Goal: Information Seeking & Learning: Learn about a topic

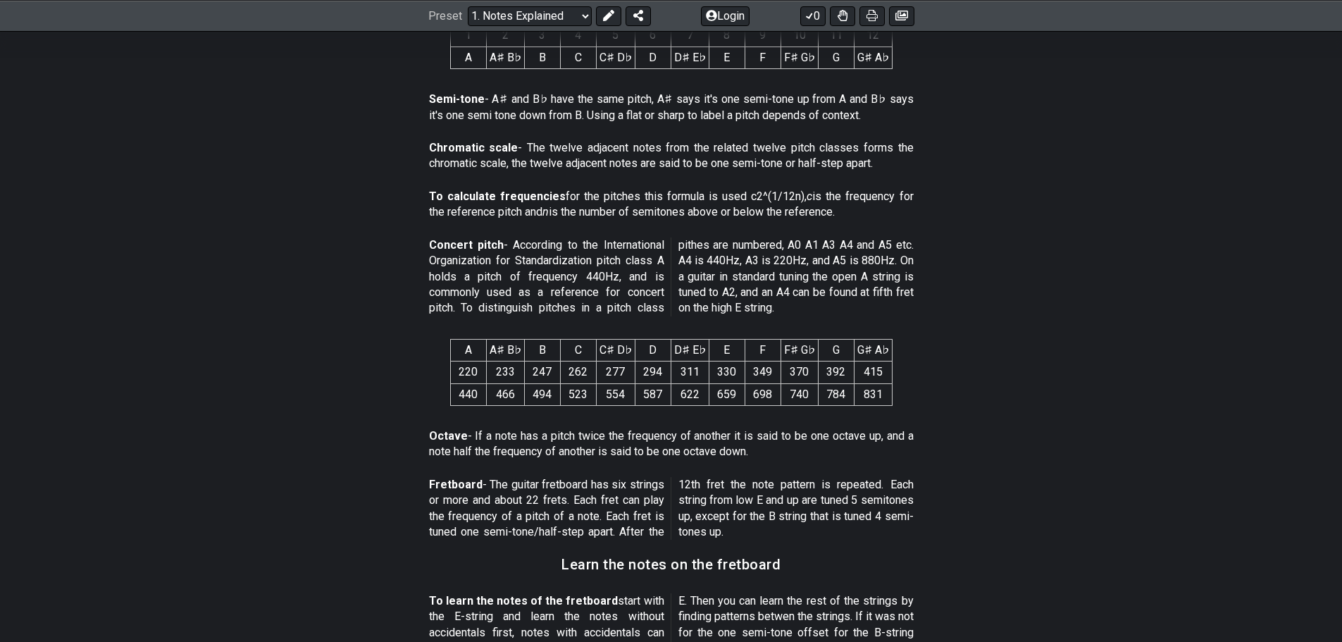
scroll to position [564, 0]
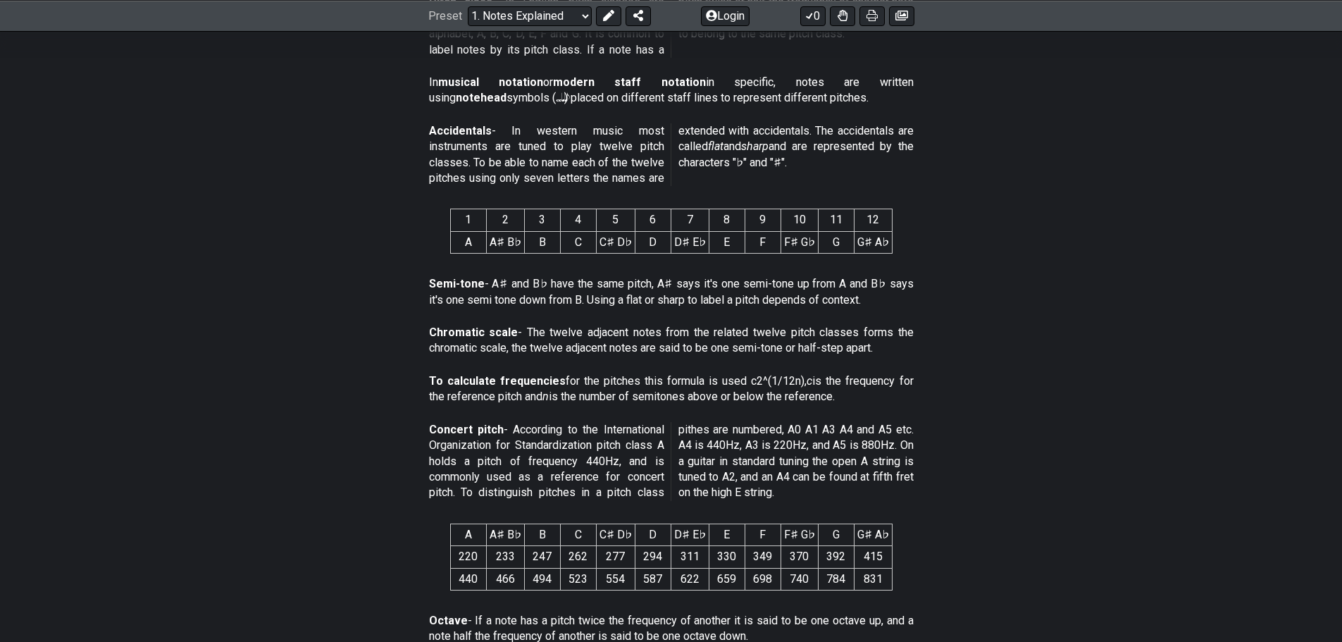
drag, startPoint x: 452, startPoint y: 214, endPoint x: 594, endPoint y: 251, distance: 146.9
click at [633, 221] on section "1 2 3 4 5 6 7 8 9 10 11 12 A A♯ B♭ B C C♯ D♭ D D♯ E♭ E F F♯ G♭ G G♯ A♭" at bounding box center [671, 233] width 1099 height 73
click at [585, 257] on span "1 2 3 4 5 6 7 8 9 10 11 12 A A♯ B♭ B C C♯ D♭ D D♯ E♭ E F F♯ G♭ G G♯ A♭" at bounding box center [671, 231] width 442 height 56
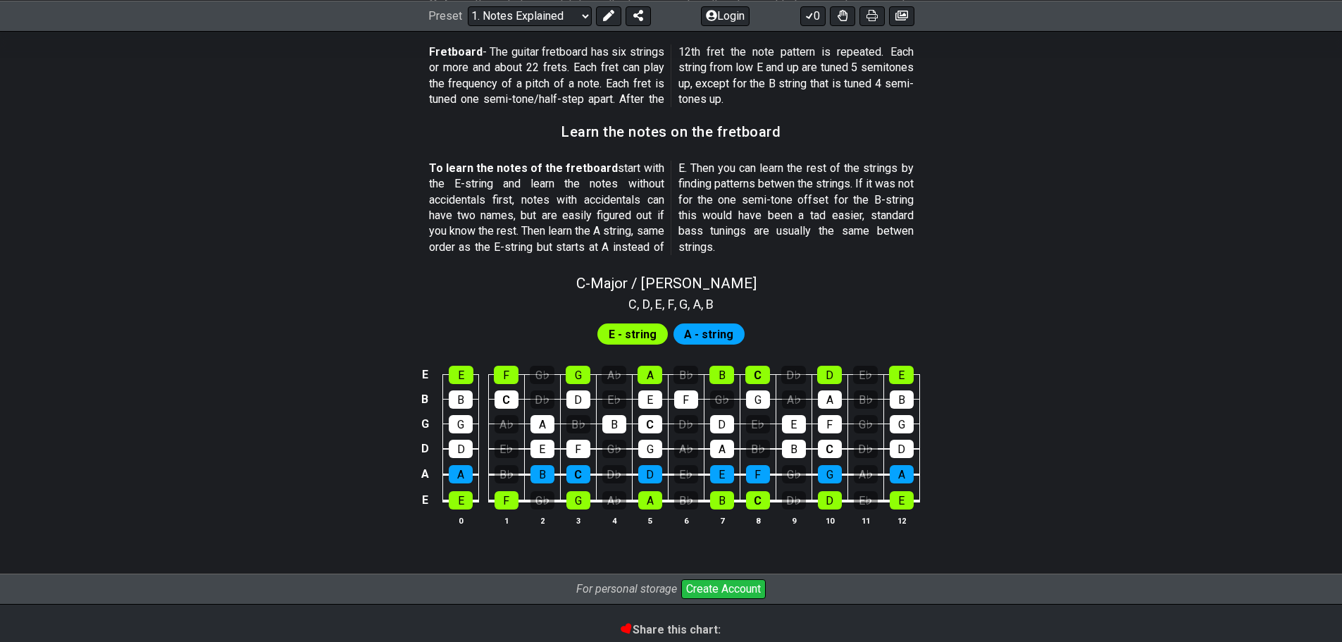
scroll to position [1318, 0]
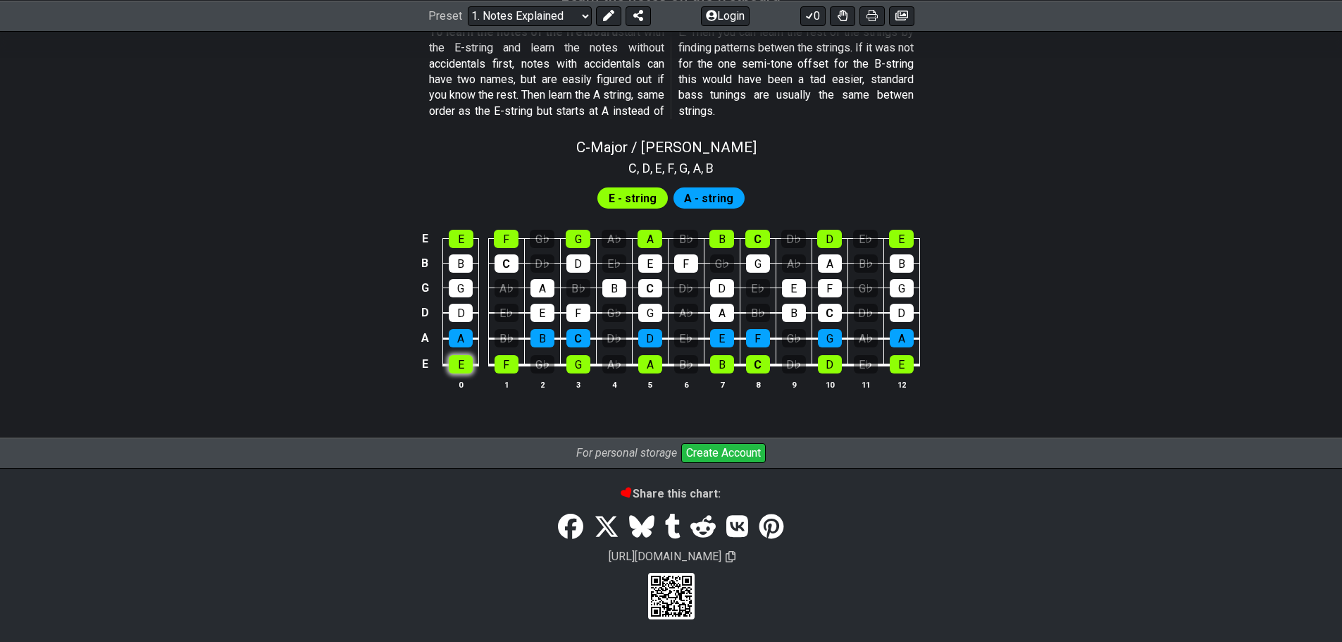
scroll to position [1253, 0]
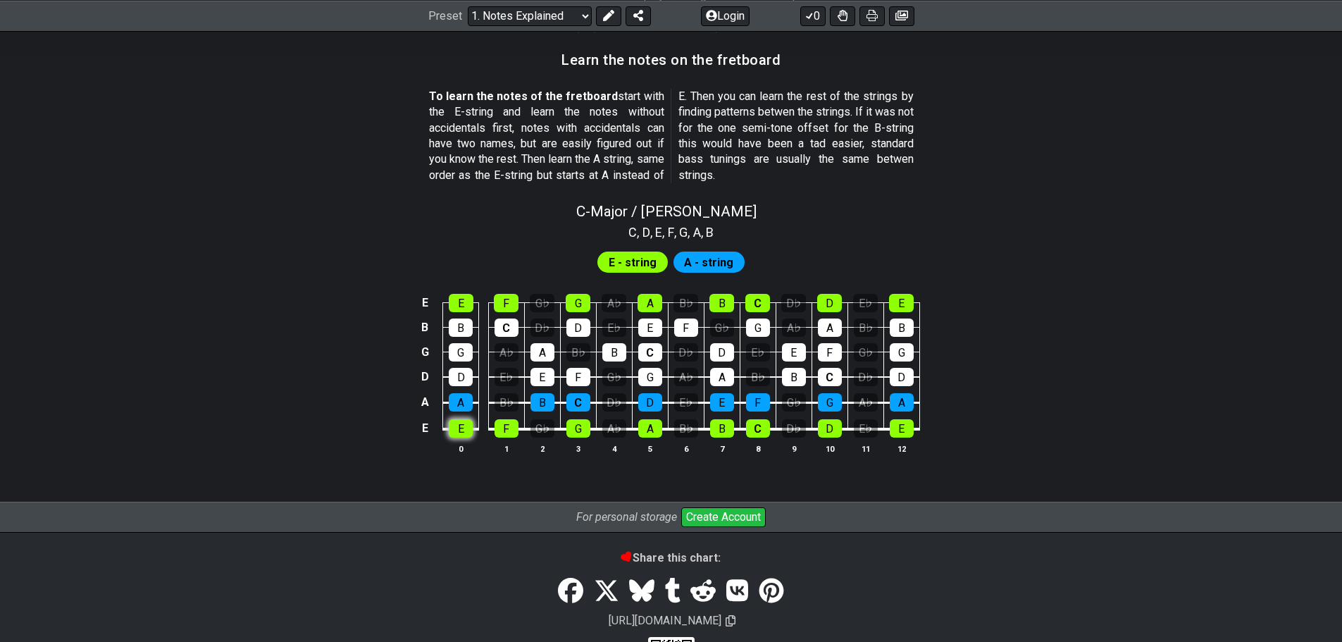
click at [460, 362] on tbody "E E F G♭ G A♭ A B♭ B C D♭ D E♭ E B B C D♭ D E♭ E F G♭ G A♭ A B♭ B G G A♭ A B♭ B…" at bounding box center [667, 361] width 503 height 166
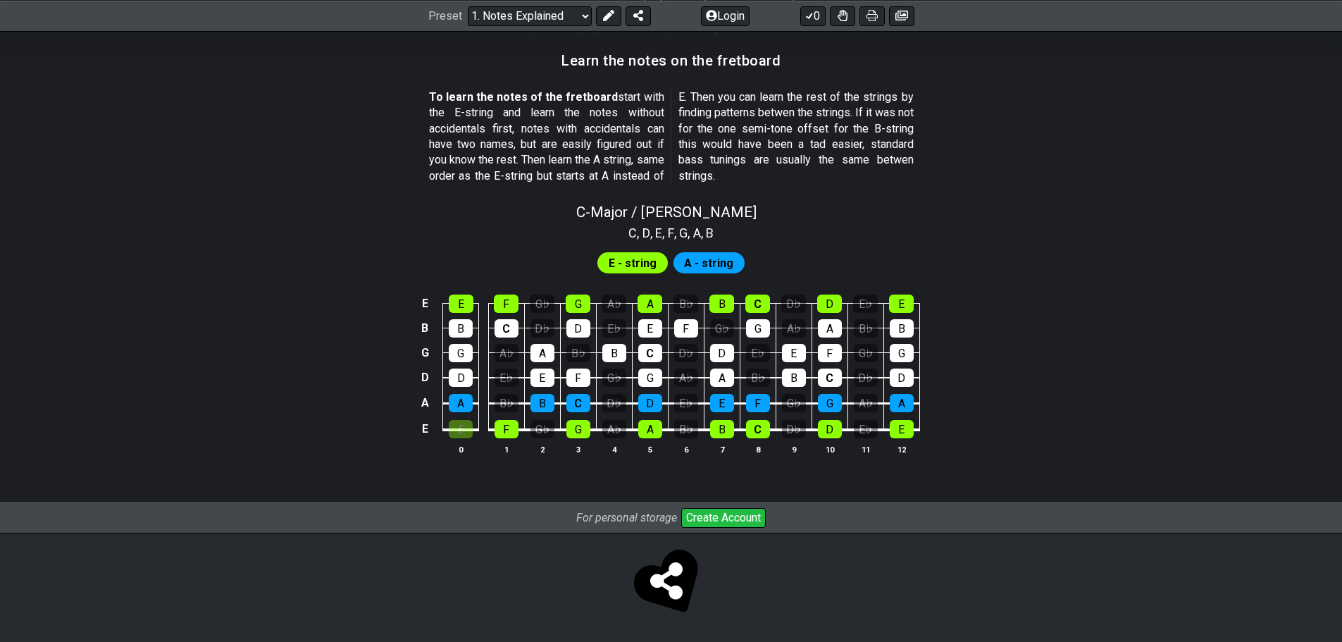
click at [455, 437] on table "E E F G♭ G A♭ A B♭ B C D♭ D E♭ E B B C D♭ D E♭ E F G♭ G A♭ A B♭ B G G A♭ A B♭ B…" at bounding box center [668, 362] width 504 height 166
click at [465, 431] on div "E" at bounding box center [461, 429] width 24 height 18
click at [640, 265] on span "E - string" at bounding box center [633, 263] width 48 height 20
click at [686, 261] on span "A - string" at bounding box center [708, 263] width 49 height 20
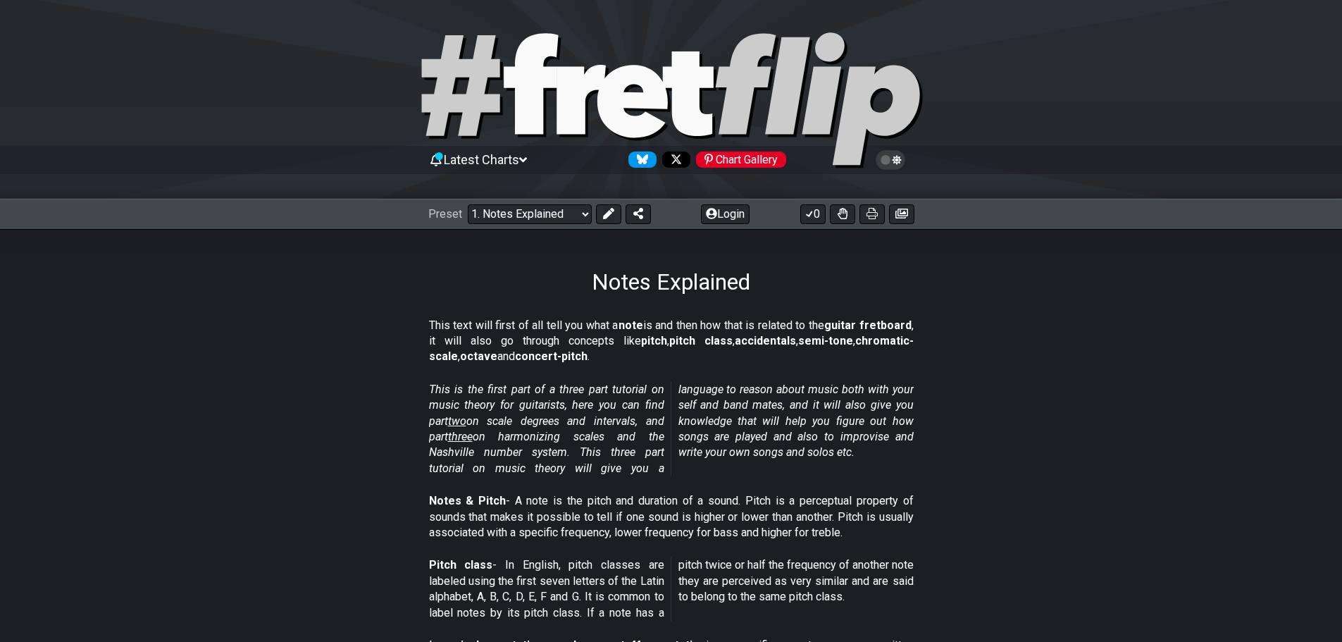
scroll to position [0, 0]
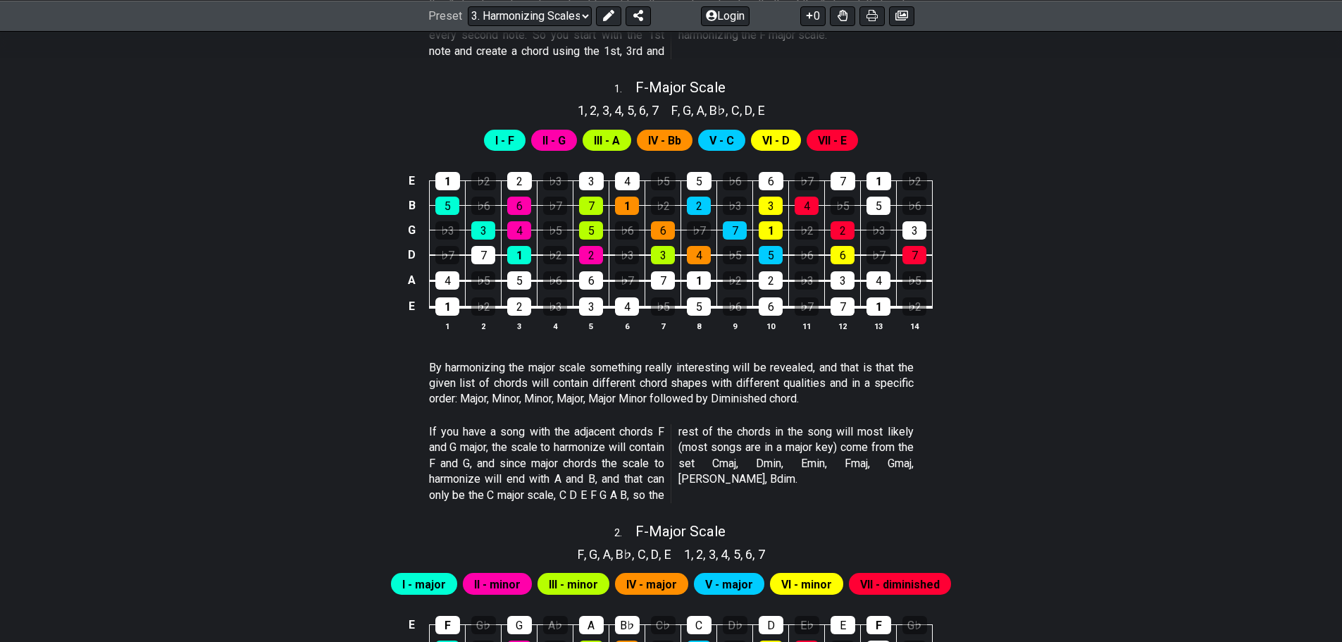
scroll to position [564, 0]
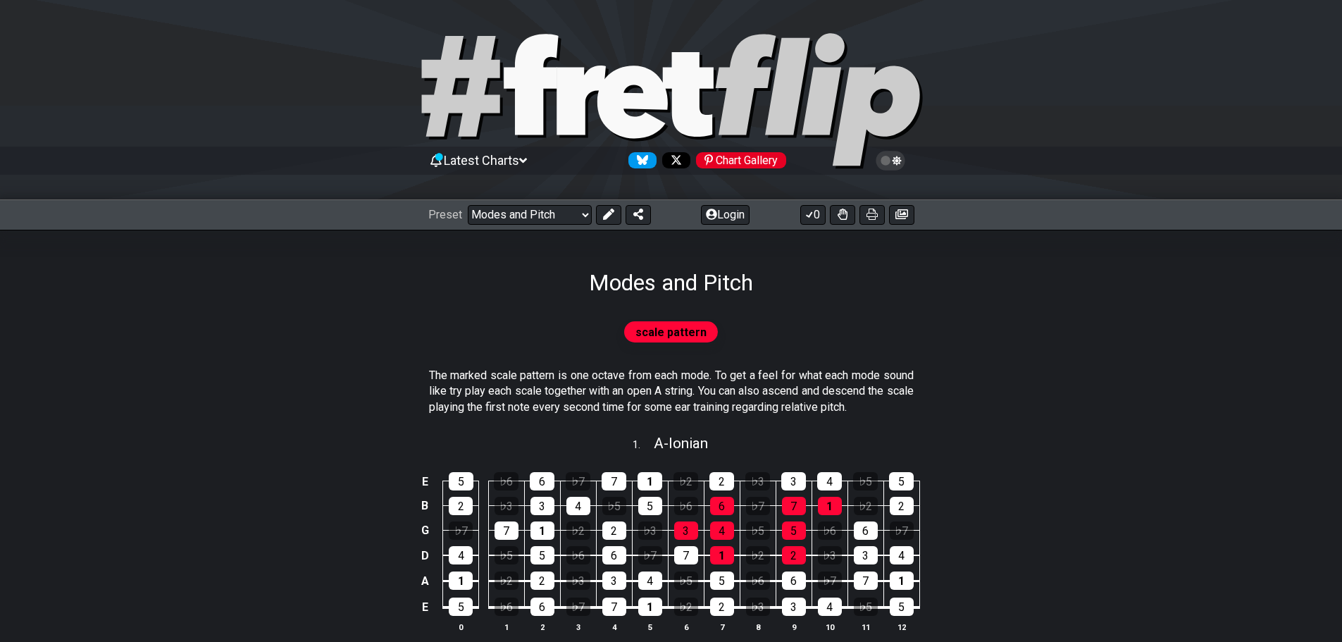
click at [1100, 146] on div at bounding box center [671, 103] width 1342 height 144
select select "C"
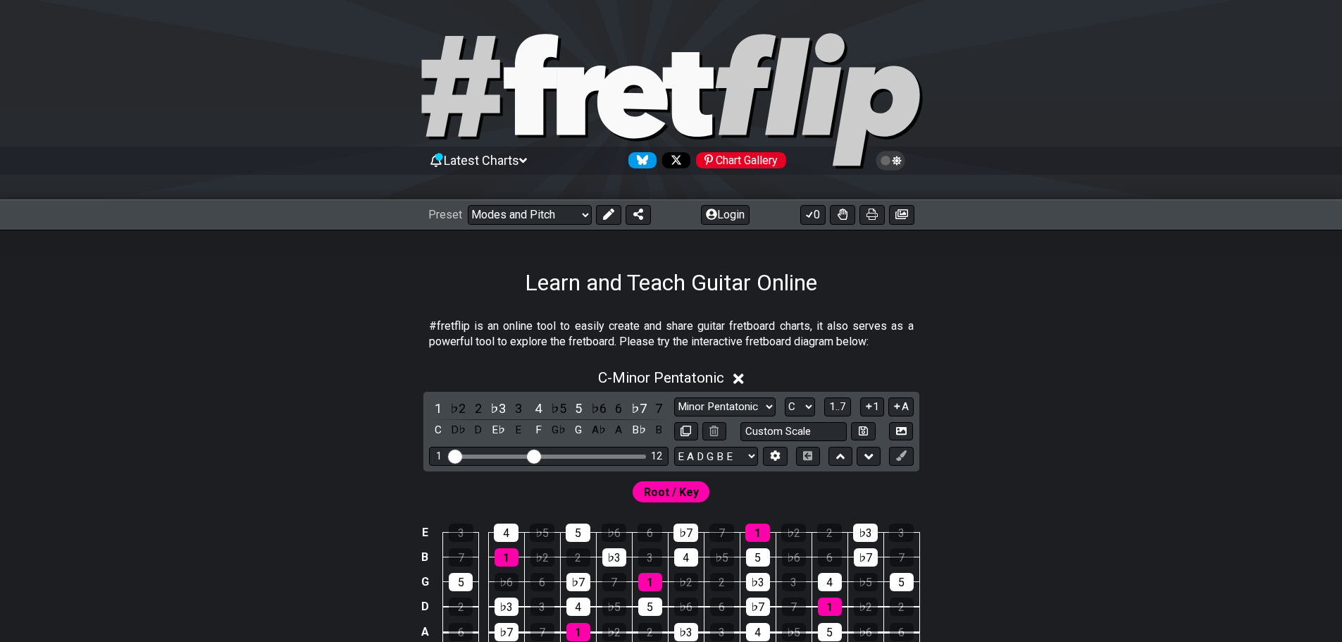
select select "/welcome"
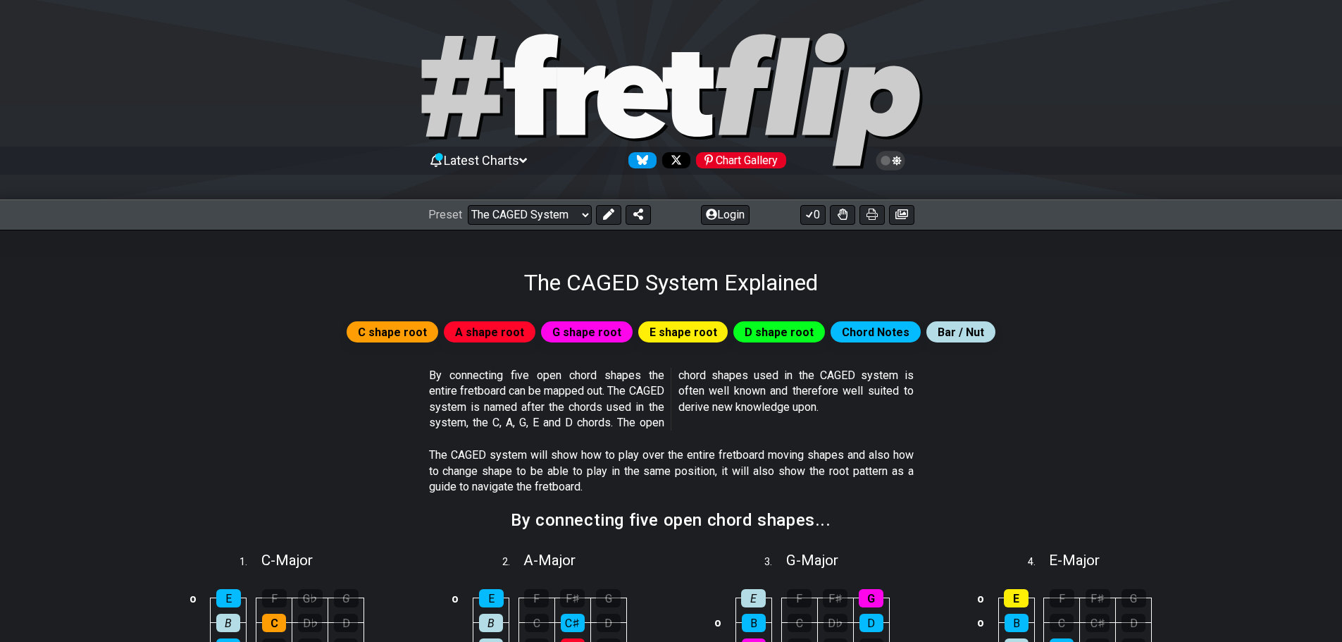
drag, startPoint x: 989, startPoint y: 137, endPoint x: 957, endPoint y: 4, distance: 136.9
click at [991, 135] on div at bounding box center [671, 103] width 1342 height 144
select select "/welcome"
select select "C"
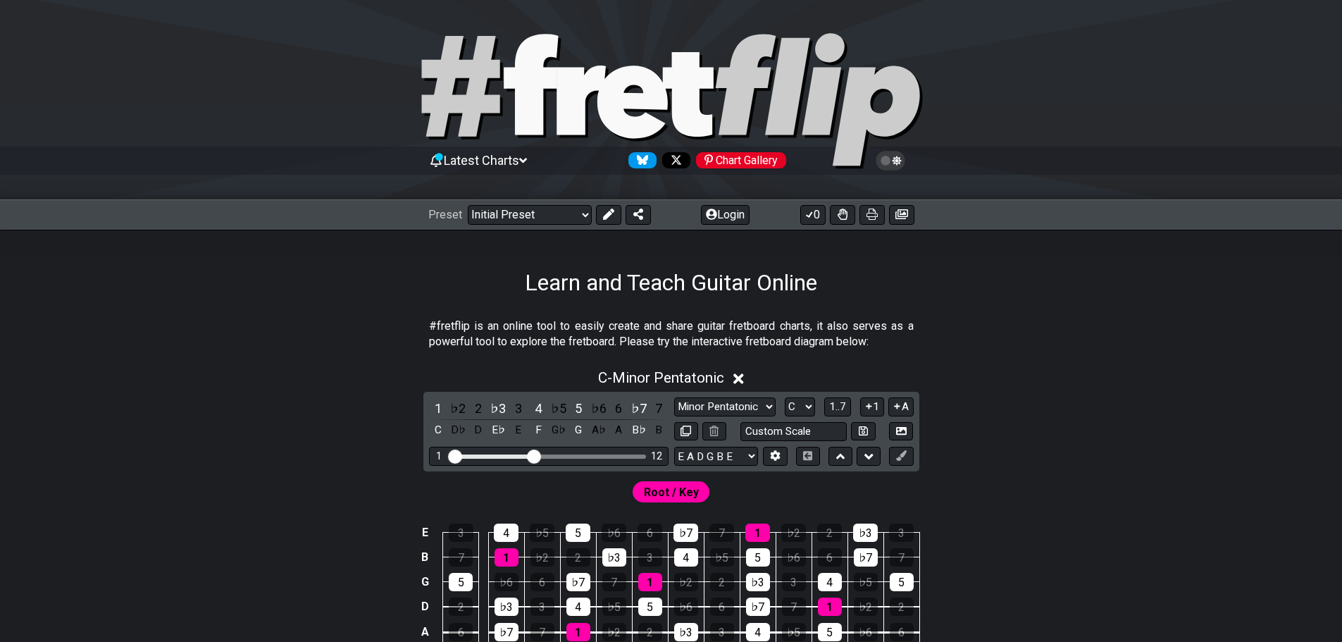
drag, startPoint x: 1131, startPoint y: 163, endPoint x: 1114, endPoint y: 173, distance: 19.6
click at [1131, 164] on div "Latest Charts Chart Gallery" at bounding box center [671, 174] width 1342 height 51
drag, startPoint x: 524, startPoint y: 297, endPoint x: 807, endPoint y: 283, distance: 283.5
click at [807, 283] on h1 "Learn and Teach Guitar Online" at bounding box center [671, 282] width 292 height 27
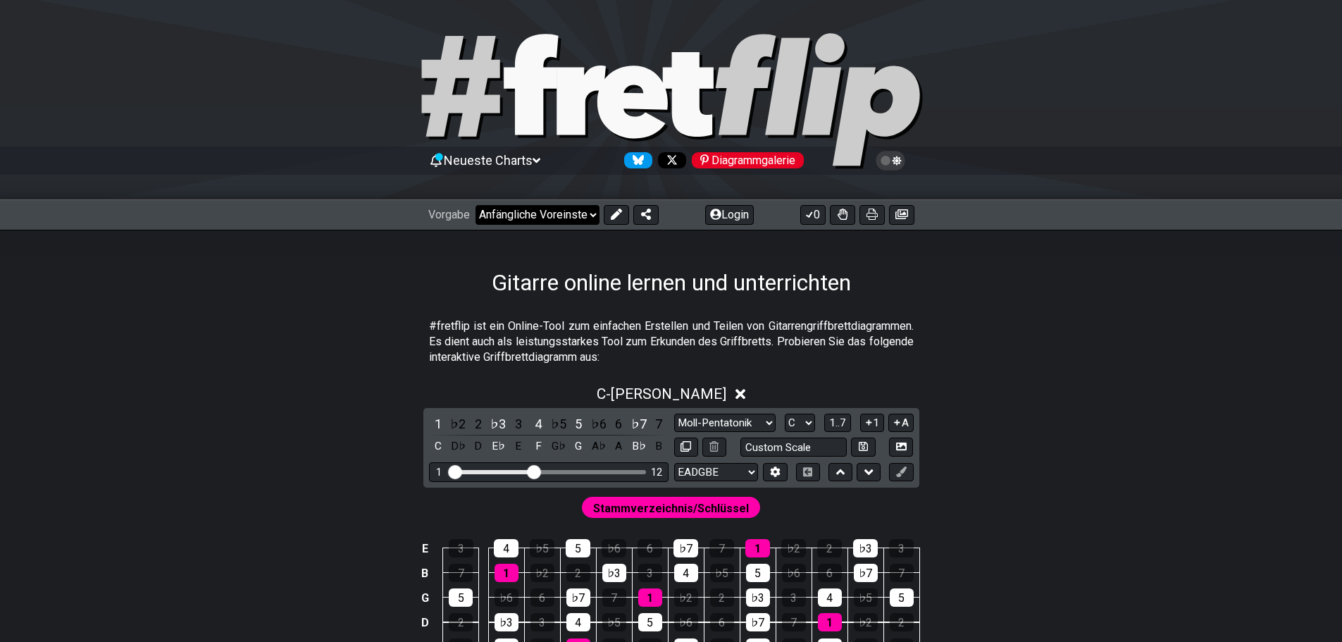
click at [518, 218] on select "Willkommen bei #fretflip! Anfängliche Voreinstellung Benutzerdefinierte Voreins…" at bounding box center [538, 215] width 124 height 20
click at [476, 205] on select "Willkommen bei #fretflip! Anfängliche Voreinstellung Benutzerdefinierte Voreins…" at bounding box center [538, 215] width 124 height 20
select select "/musical-notes-explained"
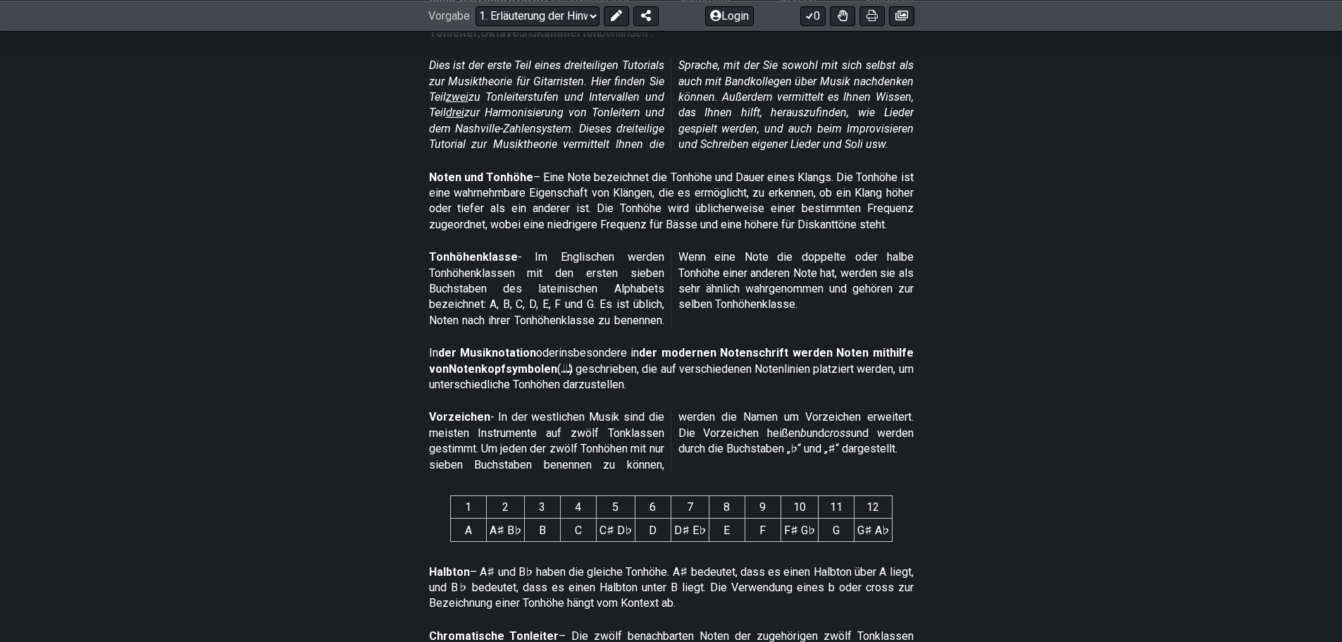
scroll to position [423, 0]
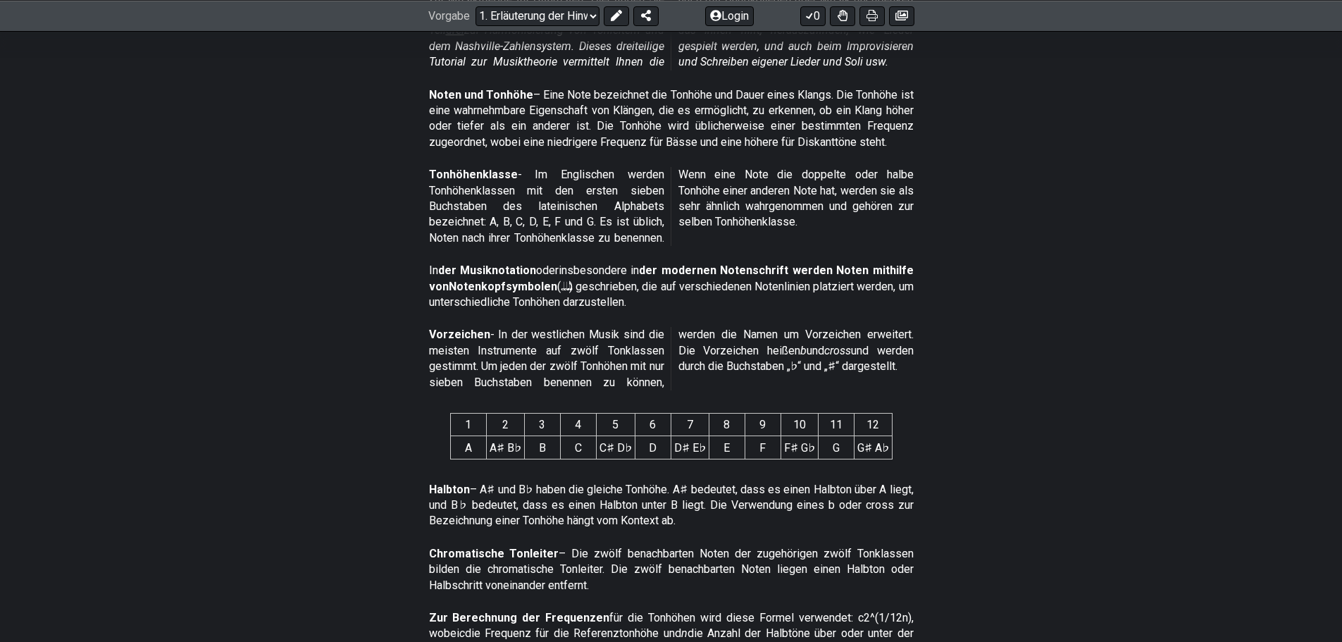
drag, startPoint x: 570, startPoint y: 440, endPoint x: 635, endPoint y: 449, distance: 65.4
click at [604, 444] on span "1 2 3 4 5 6 7 8 9 10 11 12 A A♯ B♭ B C C♯ D♭ D D♯ E♭ E F F♯ G♭ G G♯ A♭" at bounding box center [671, 436] width 442 height 58
click at [635, 449] on span "1 2 3 4 5 6 7 8 9 10 11 12 A A♯ B♭ B C C♯ D♭ D D♯ E♭ E F F♯ G♭ G G♯ A♭" at bounding box center [671, 436] width 442 height 58
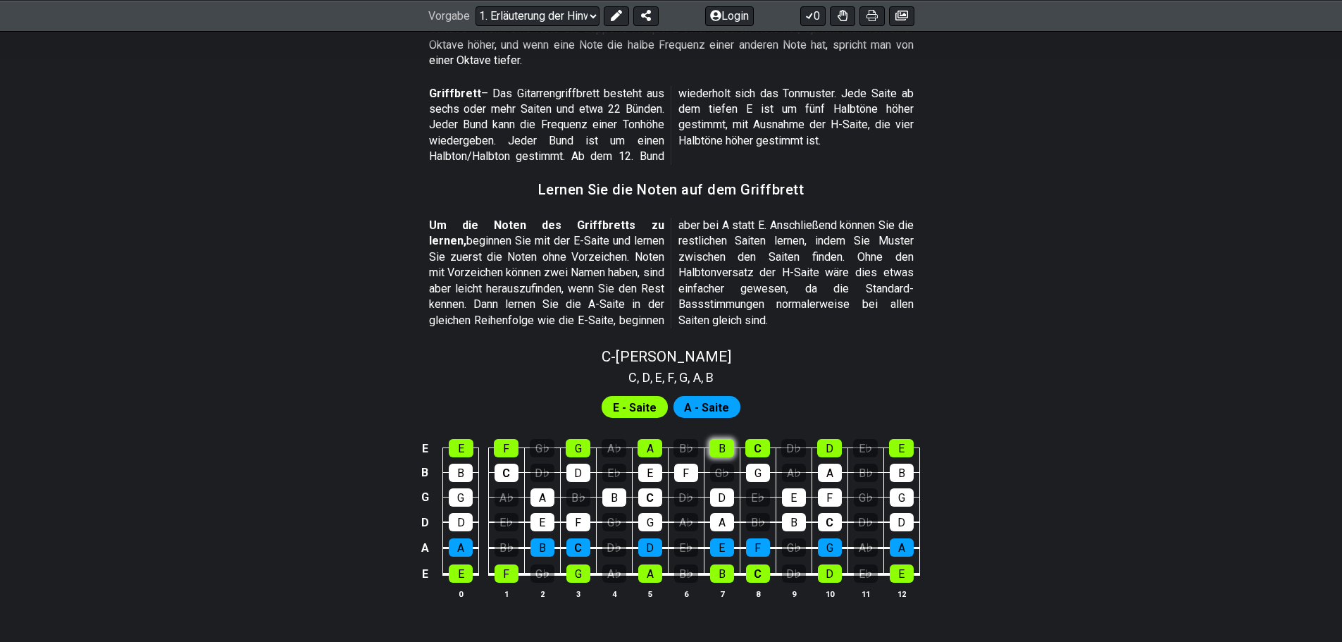
scroll to position [1338, 0]
